Goal: Task Accomplishment & Management: Use online tool/utility

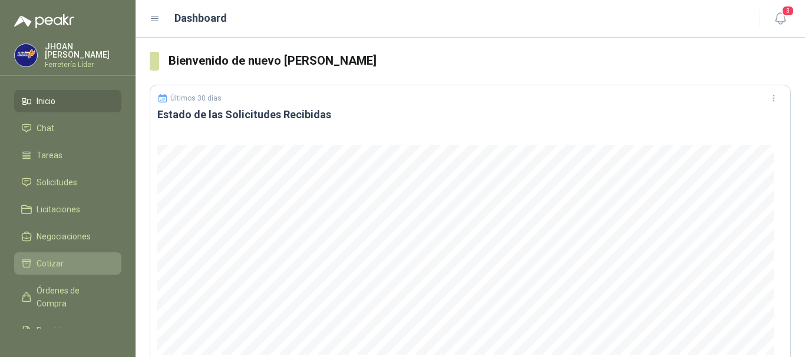
click at [52, 253] on link "Cotizar" at bounding box center [67, 264] width 107 height 22
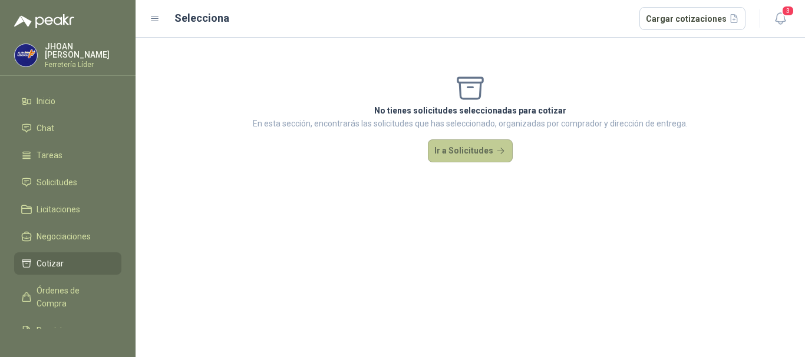
click at [454, 158] on button "Ir a Solicitudes" at bounding box center [470, 152] width 85 height 24
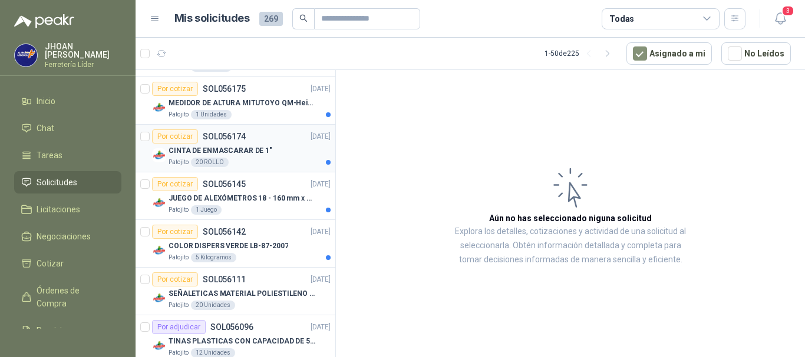
scroll to position [236, 0]
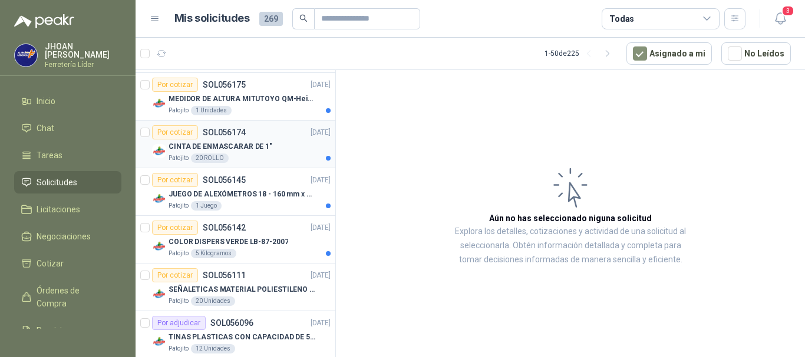
click at [251, 147] on p "CINTA DE ENMASCARAR DE 1"" at bounding box center [220, 146] width 104 height 11
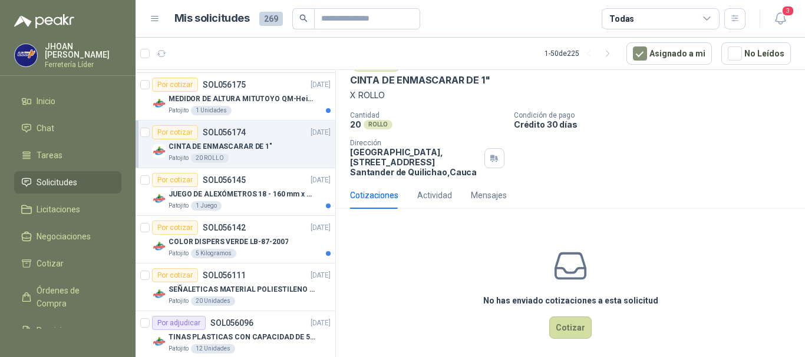
scroll to position [62, 0]
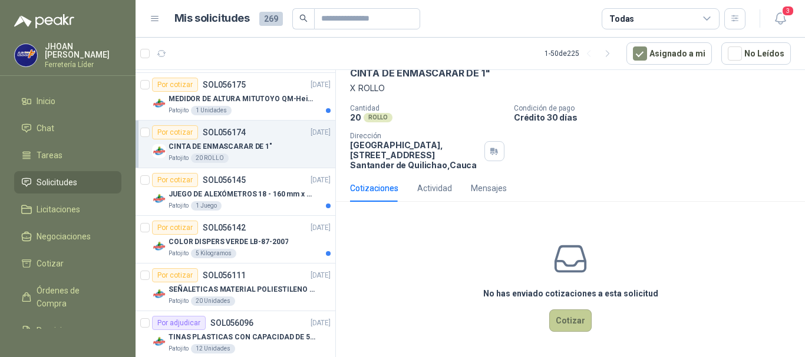
click at [567, 319] on button "Cotizar" at bounding box center [570, 321] width 42 height 22
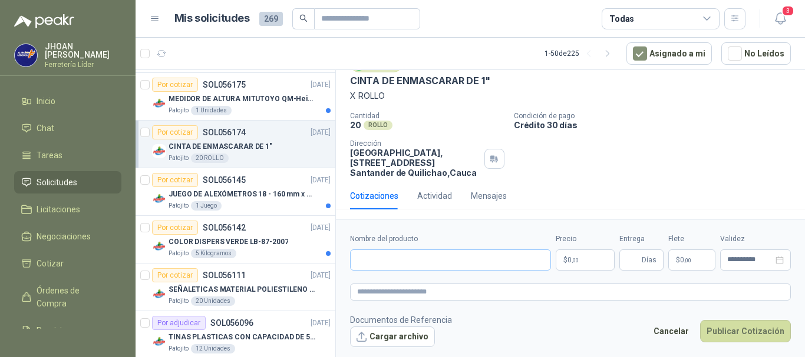
scroll to position [54, 0]
click at [365, 266] on input "Nombre del producto" at bounding box center [450, 260] width 201 height 21
type input "**********"
click at [565, 264] on p "$ 0 ,00" at bounding box center [584, 260] width 59 height 21
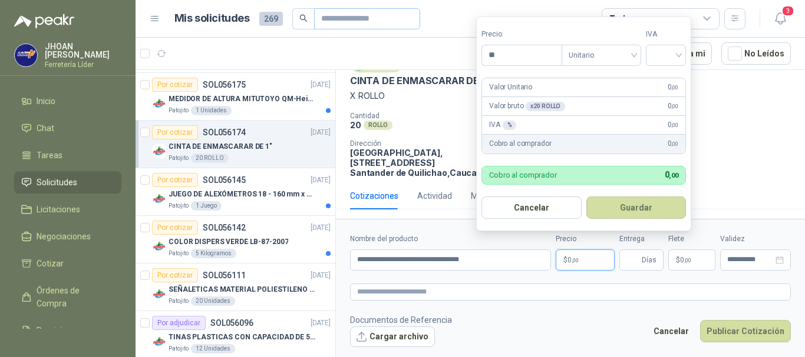
type input "***"
click at [524, 55] on input "***" at bounding box center [522, 55] width 80 height 20
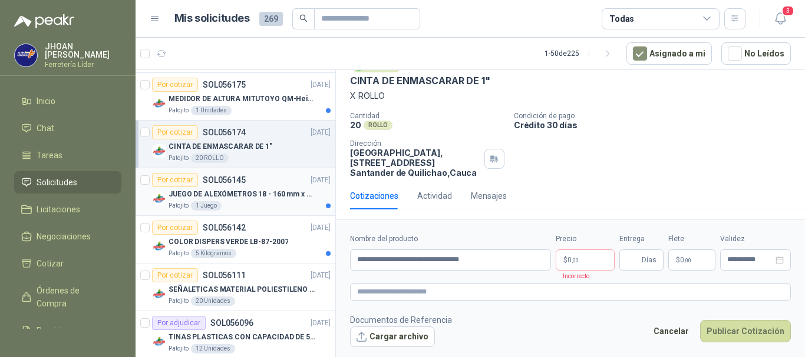
click at [219, 193] on p "JUEGO DE ALEXÓMETROS 18 - 160 mm x 0,01 mm 2824-S3" at bounding box center [241, 194] width 147 height 11
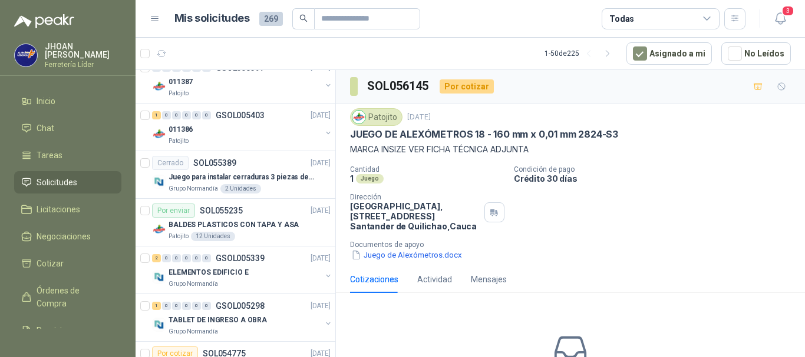
scroll to position [1374, 0]
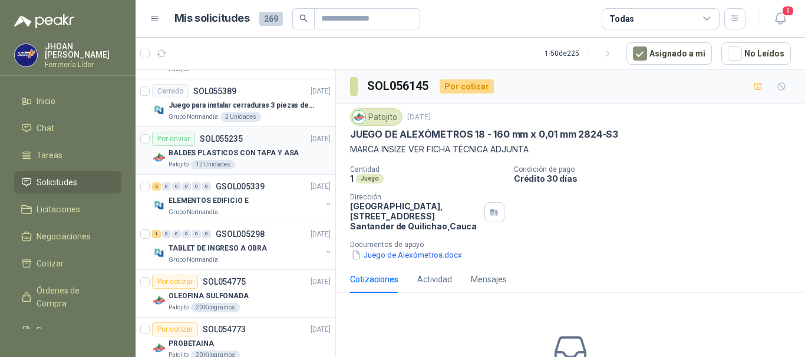
click at [170, 143] on div "Por enviar" at bounding box center [173, 139] width 43 height 14
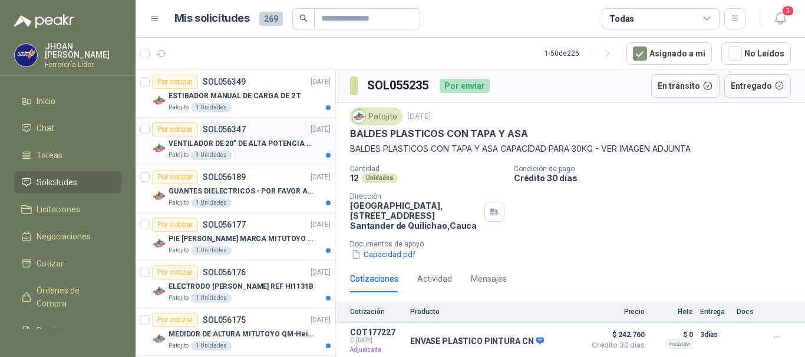
click at [261, 138] on p "VENTILADOR DE 20" DE ALTA POTENCIA PARA ANCLAR A LA PARED" at bounding box center [241, 143] width 147 height 11
